Goal: Information Seeking & Learning: Learn about a topic

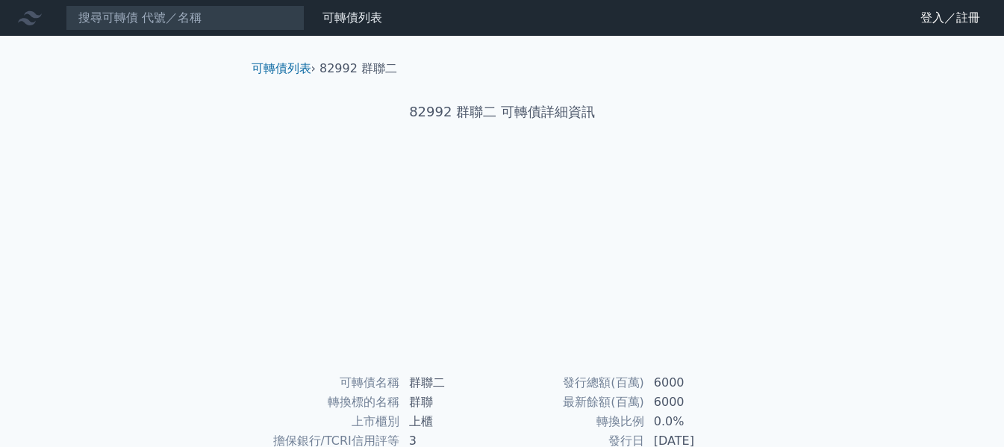
scroll to position [224, 0]
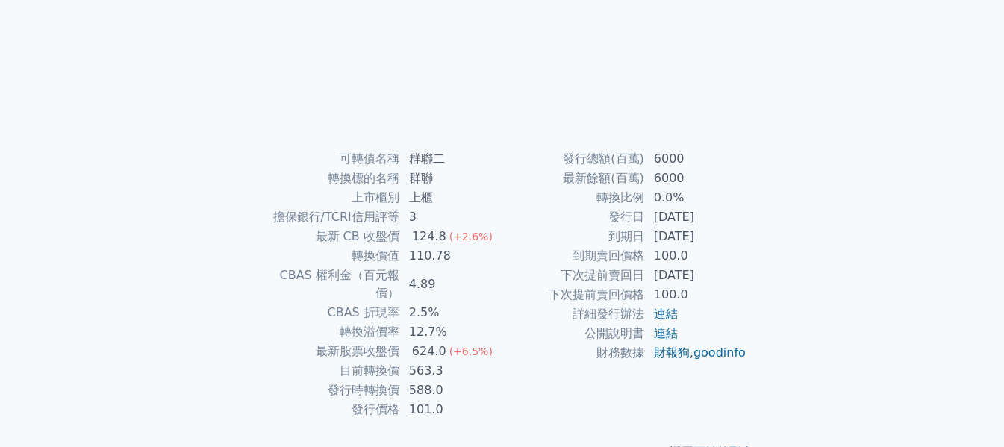
click at [419, 361] on td "563.3" at bounding box center [451, 370] width 102 height 19
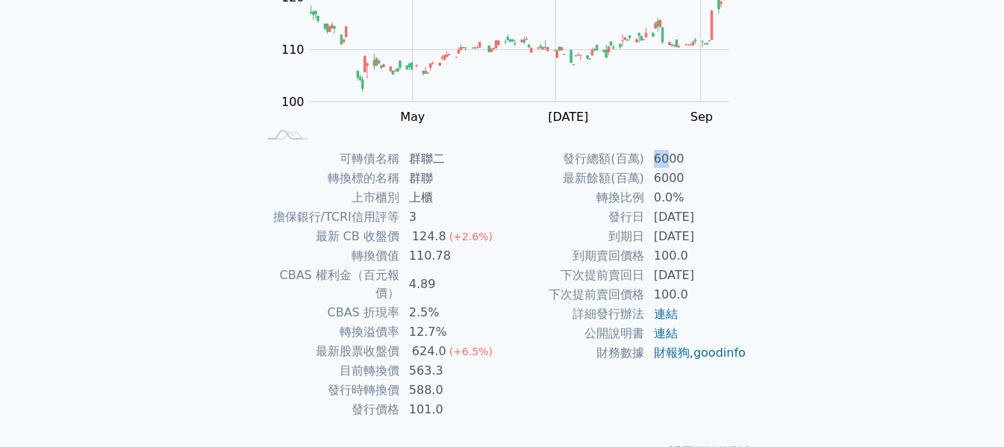
drag, startPoint x: 670, startPoint y: 157, endPoint x: 653, endPoint y: 156, distance: 17.2
click at [653, 156] on td "6000" at bounding box center [696, 158] width 102 height 19
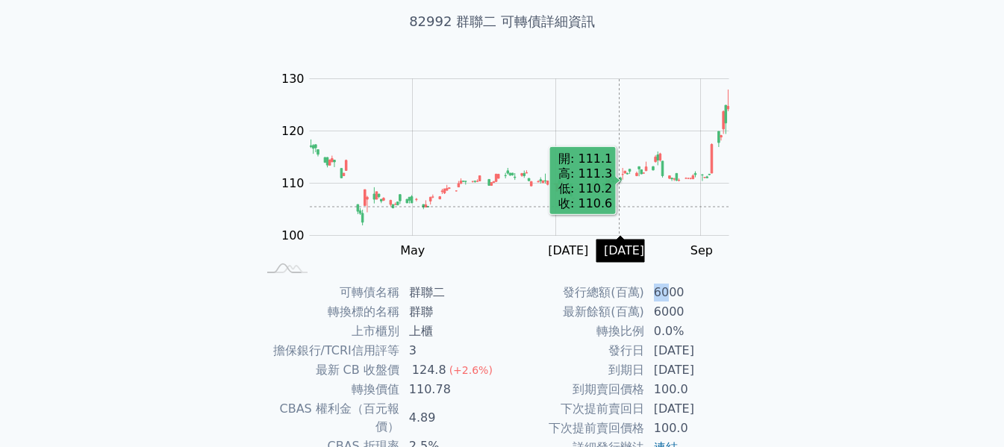
scroll to position [0, 0]
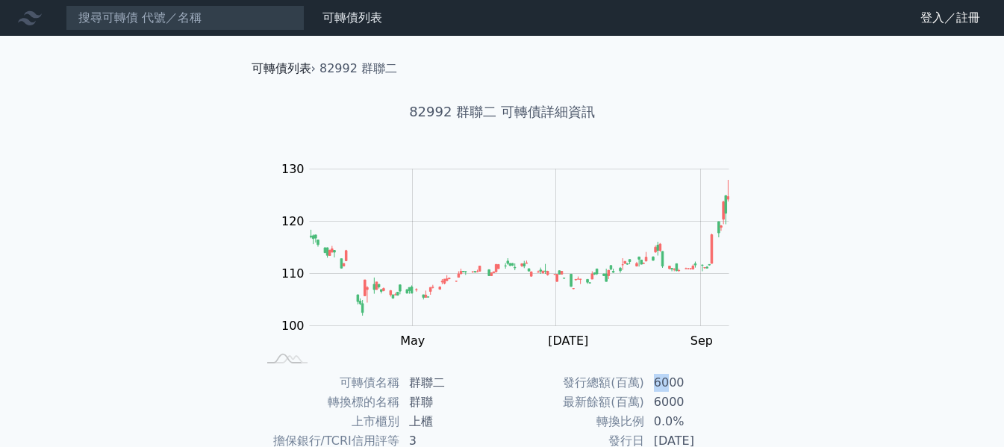
click at [296, 68] on link "可轉債列表" at bounding box center [282, 68] width 60 height 14
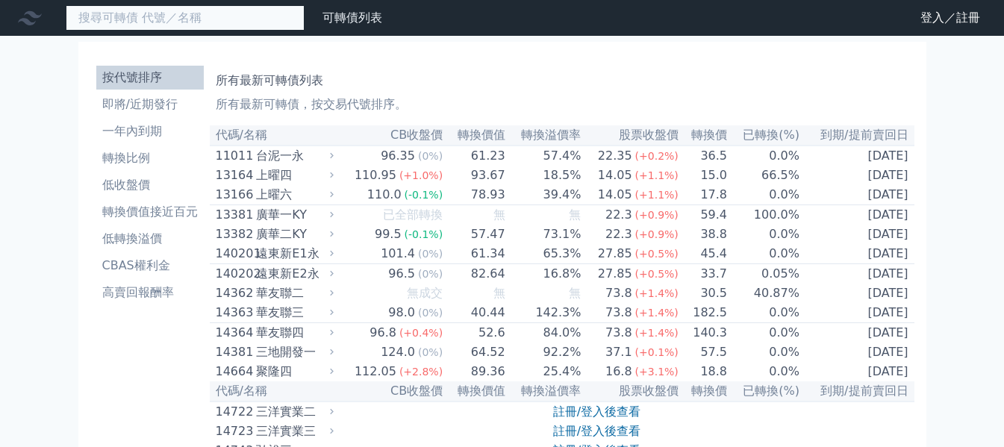
click at [220, 21] on input at bounding box center [185, 17] width 239 height 25
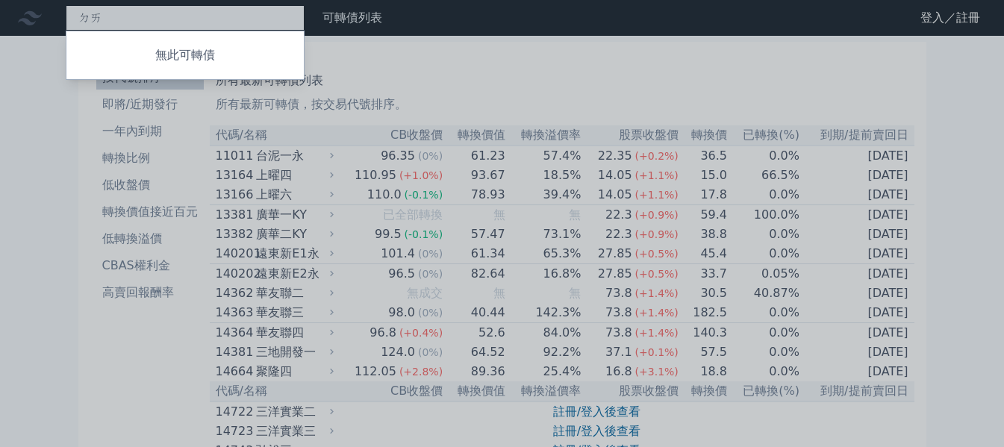
type input "ㄉ"
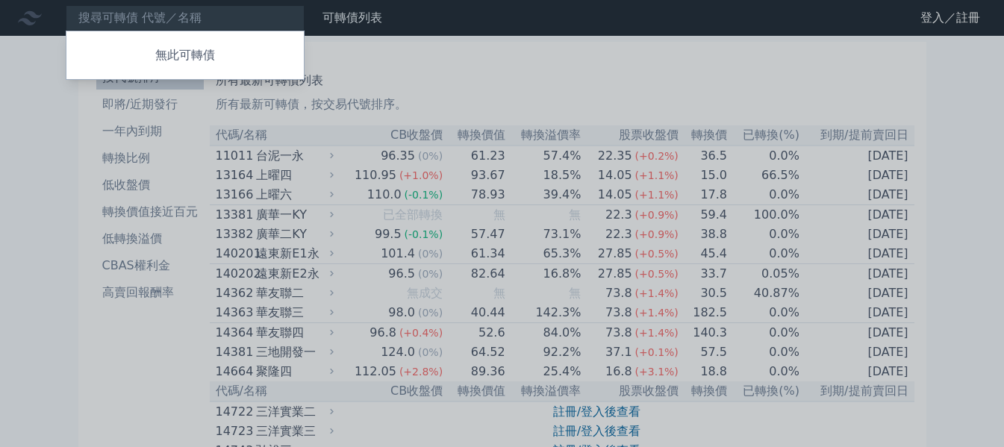
click at [220, 21] on div at bounding box center [502, 223] width 1004 height 447
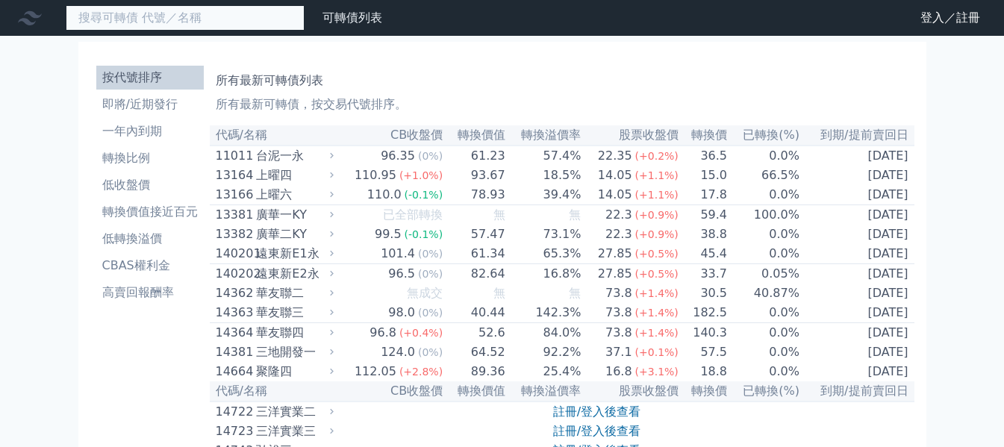
click at [226, 21] on input at bounding box center [185, 17] width 239 height 25
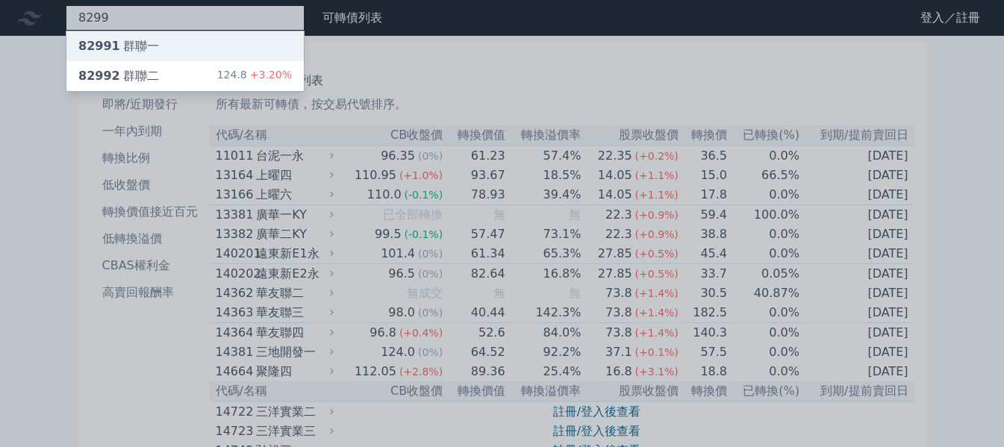
type input "8299"
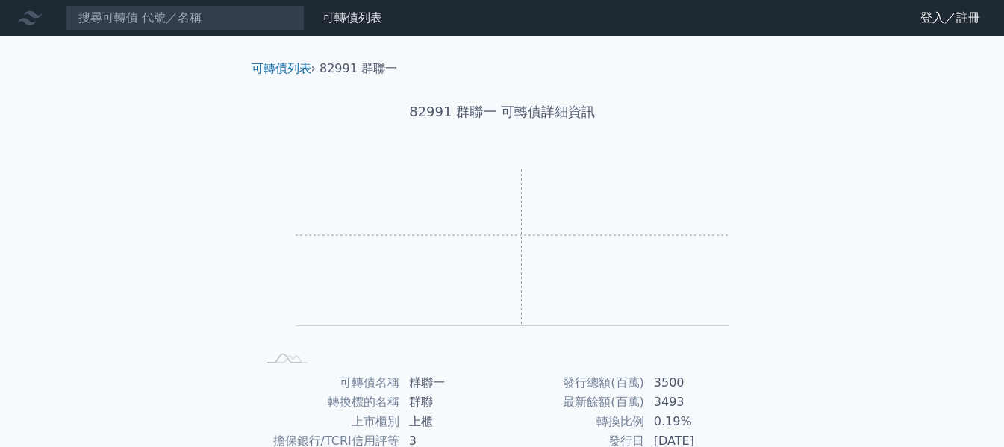
click at [520, 235] on rect "Chart" at bounding box center [513, 248] width 434 height 157
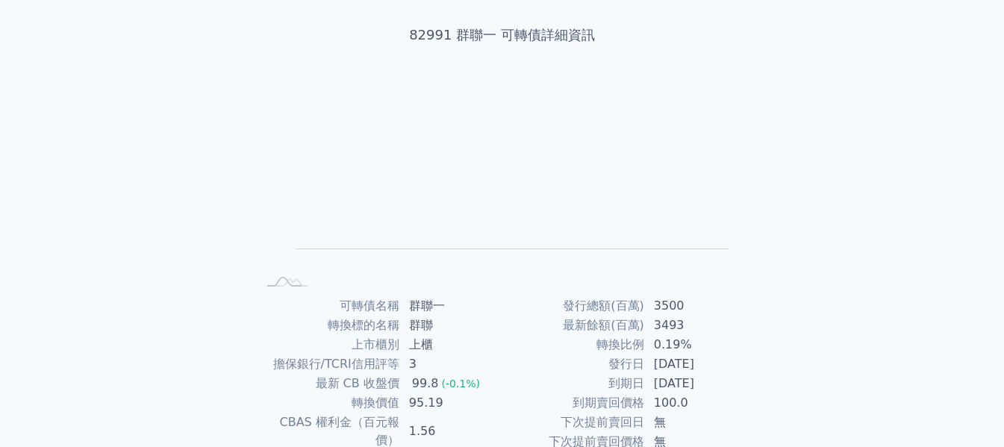
scroll to position [149, 0]
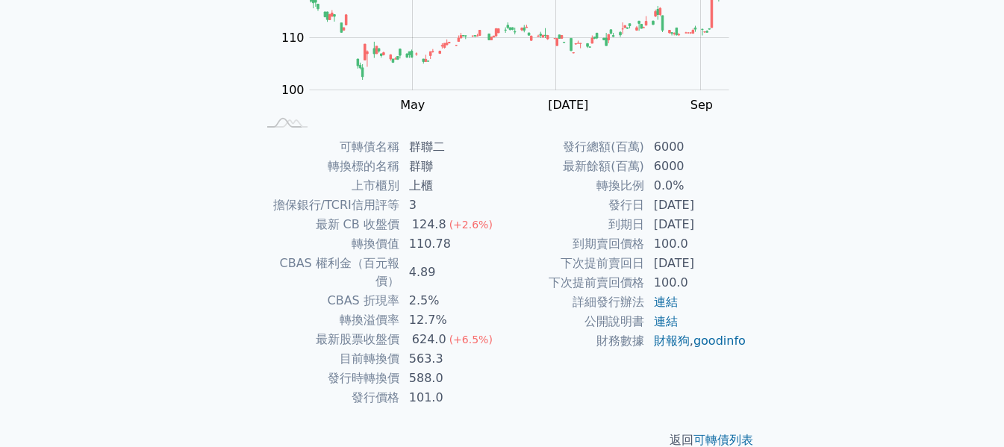
scroll to position [244, 0]
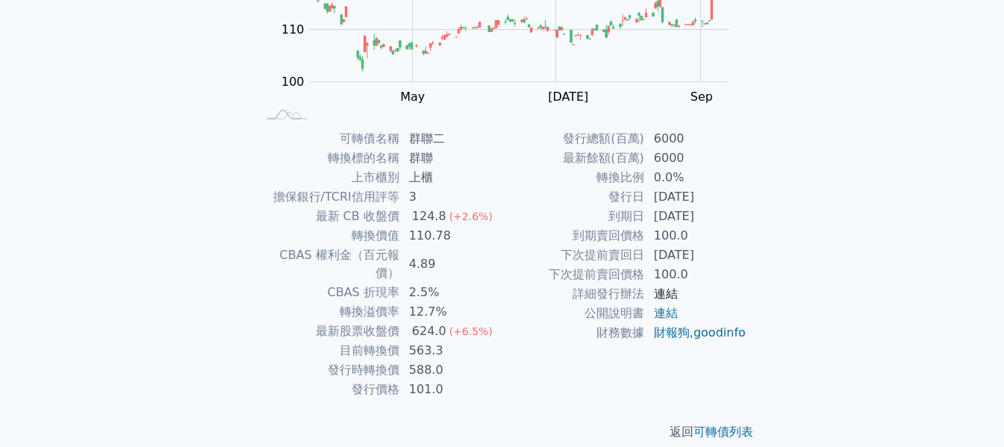
click at [670, 293] on link "連結" at bounding box center [666, 294] width 24 height 14
